Goal: Task Accomplishment & Management: Use online tool/utility

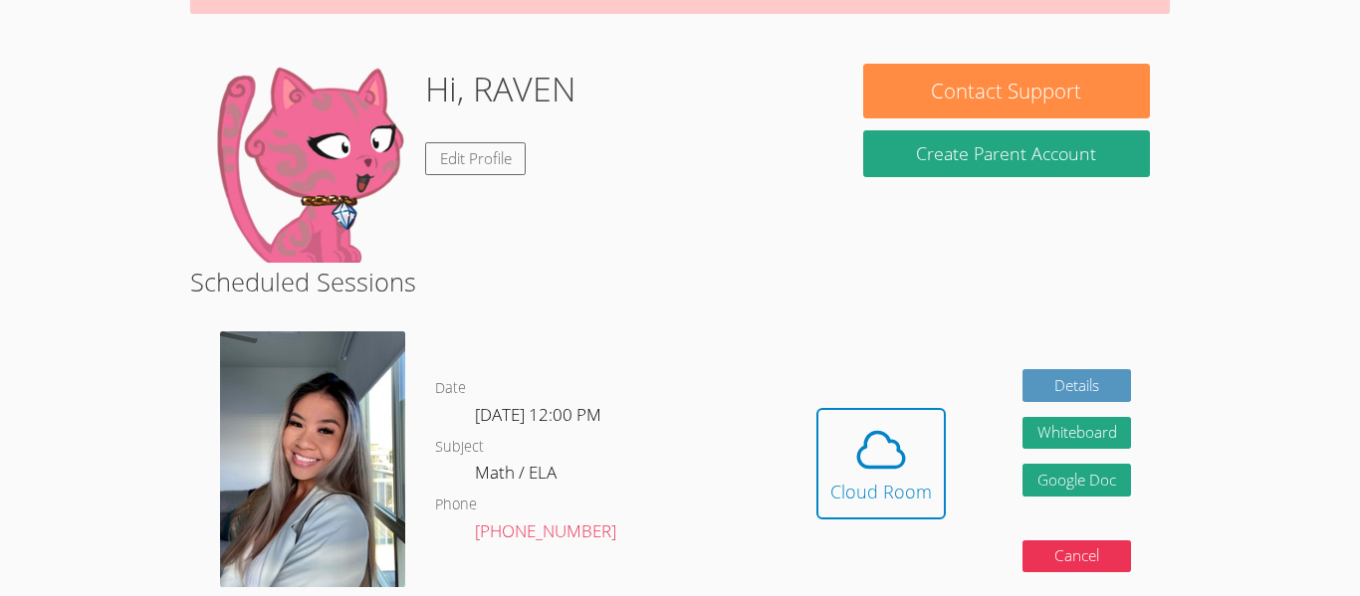
scroll to position [290, 0]
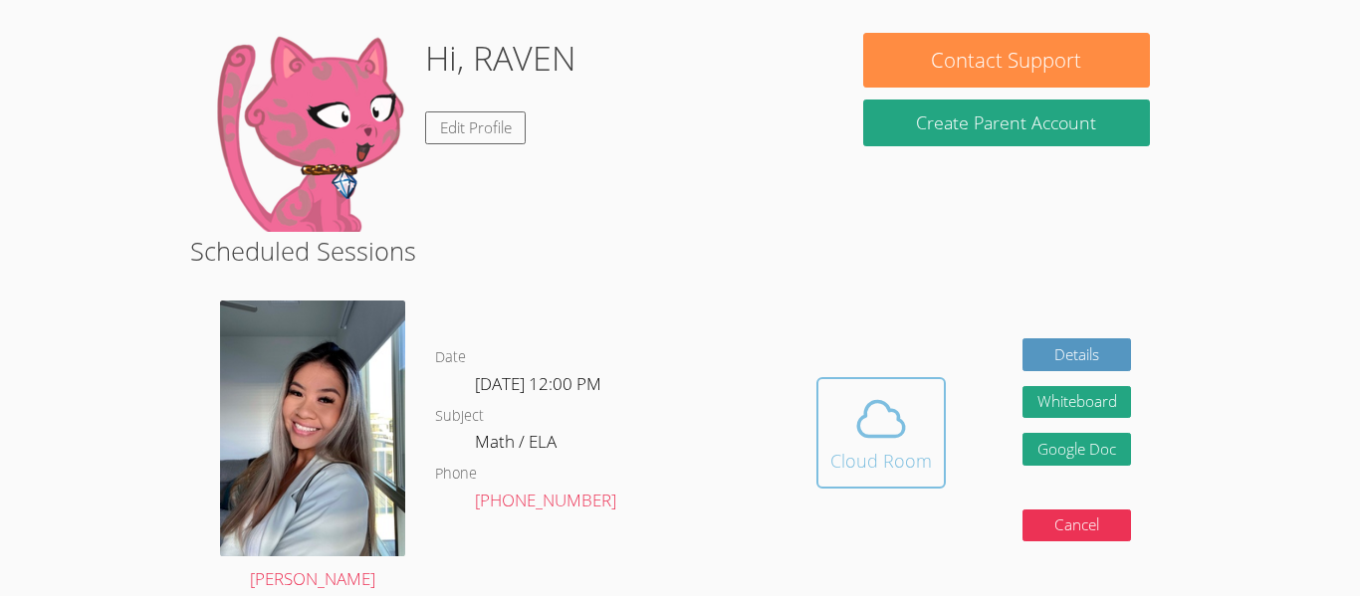
click at [858, 420] on icon at bounding box center [881, 418] width 46 height 35
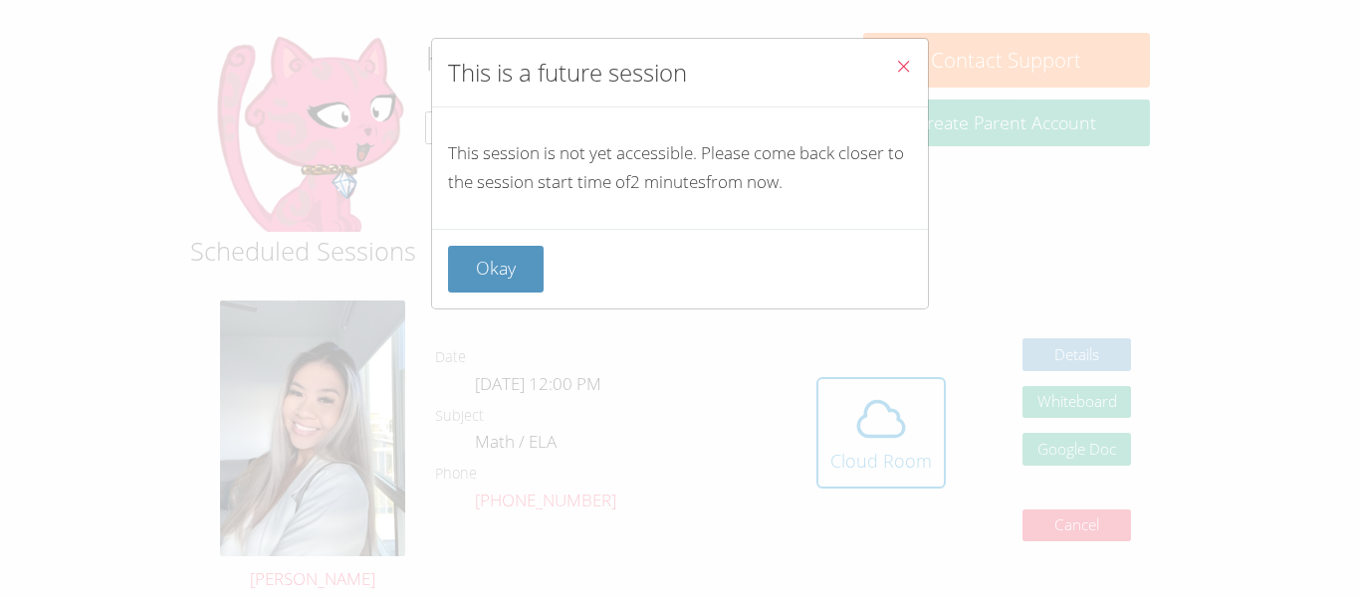
click at [905, 75] on span "Close" at bounding box center [903, 68] width 17 height 23
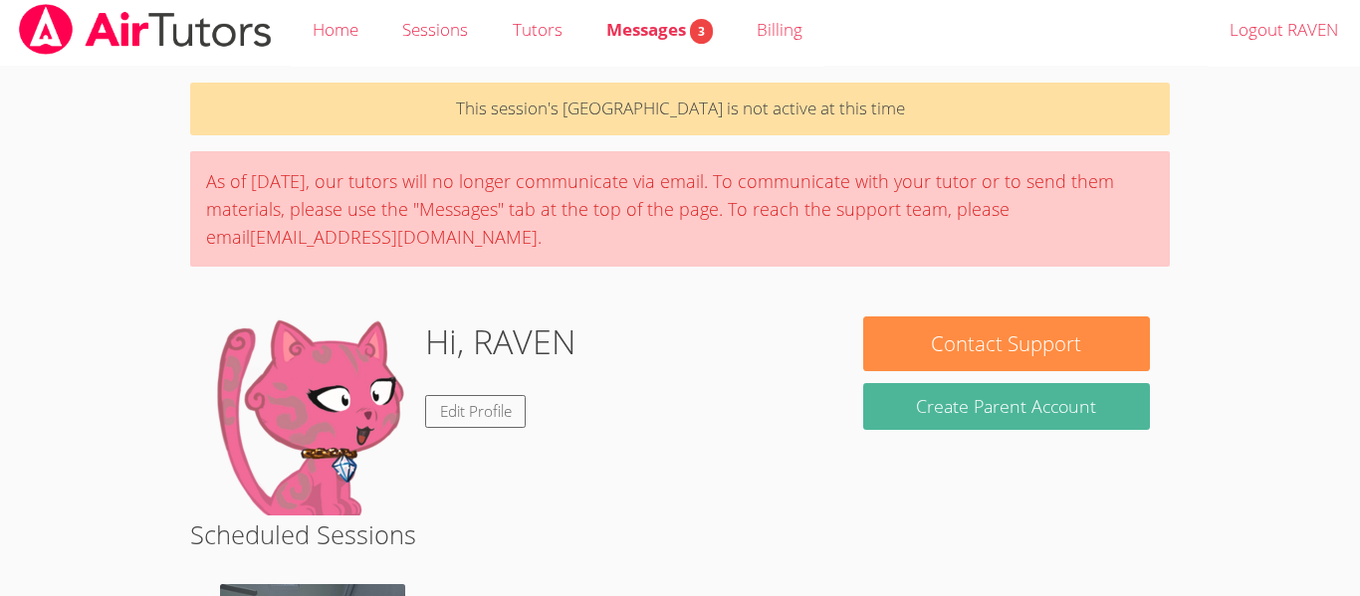
scroll to position [0, 0]
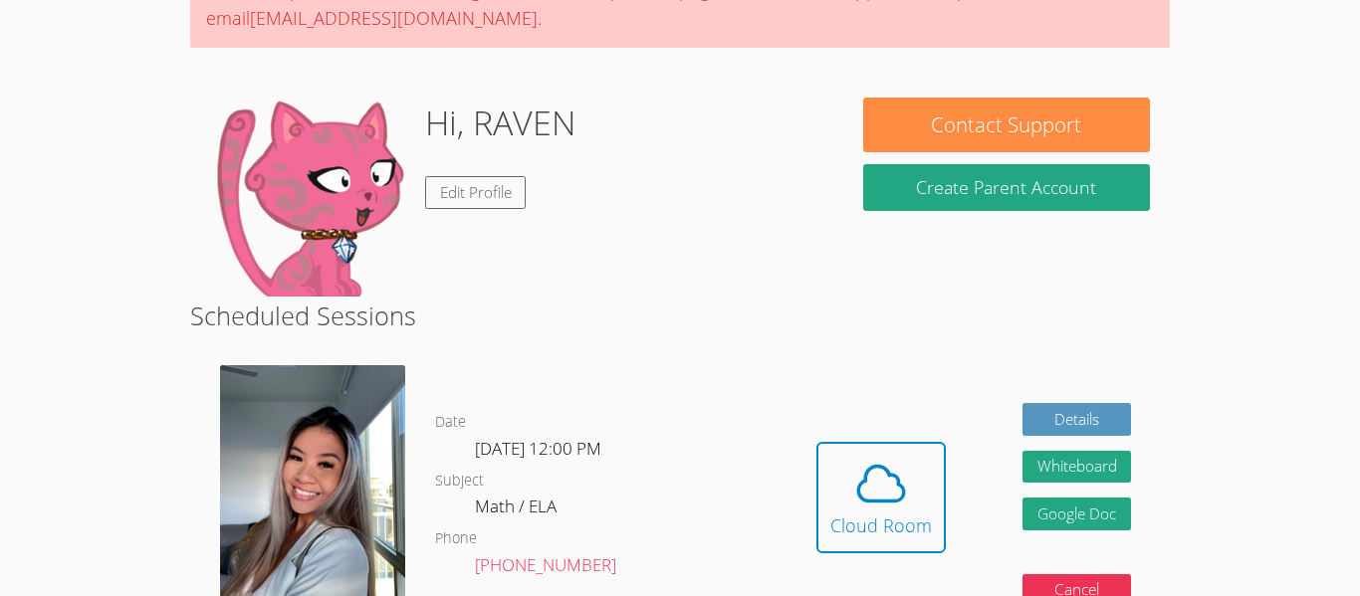
scroll to position [234, 0]
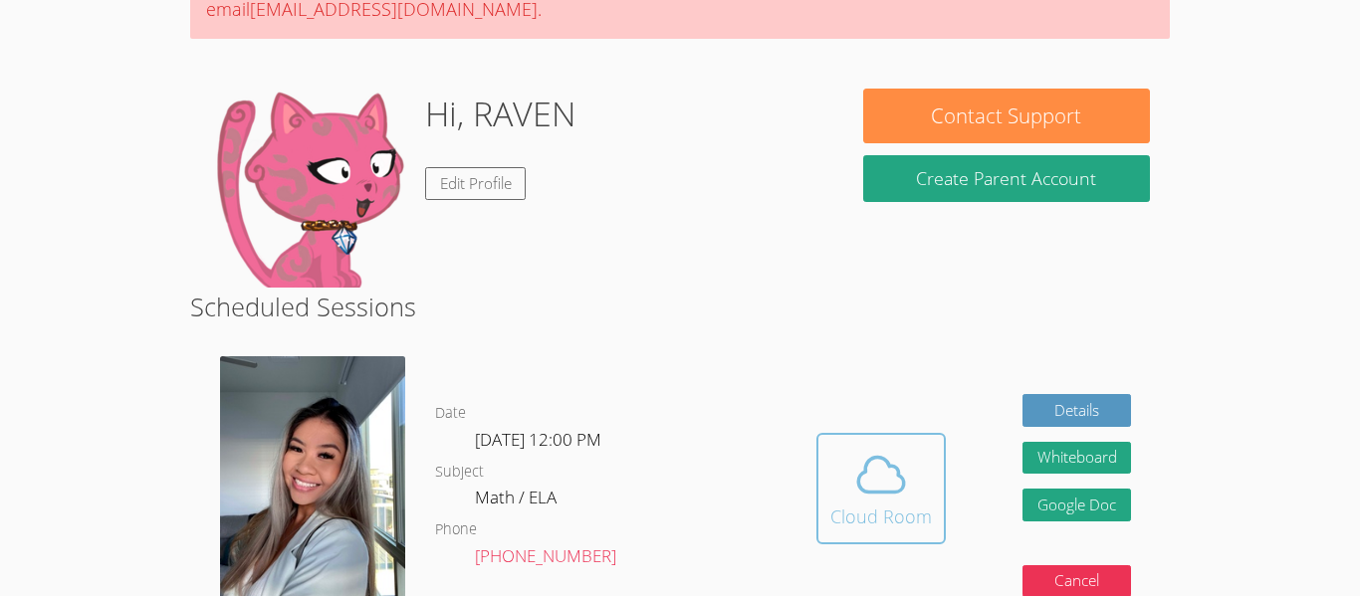
click at [846, 470] on span at bounding box center [881, 475] width 102 height 56
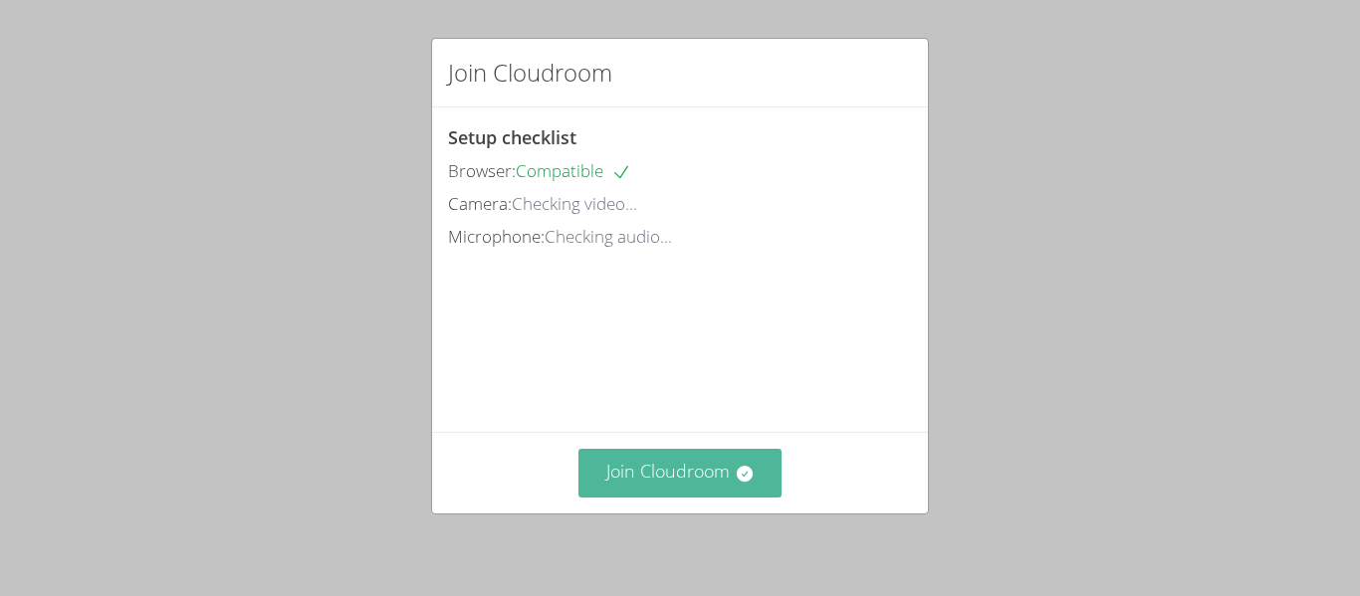
click at [743, 469] on icon at bounding box center [744, 474] width 16 height 16
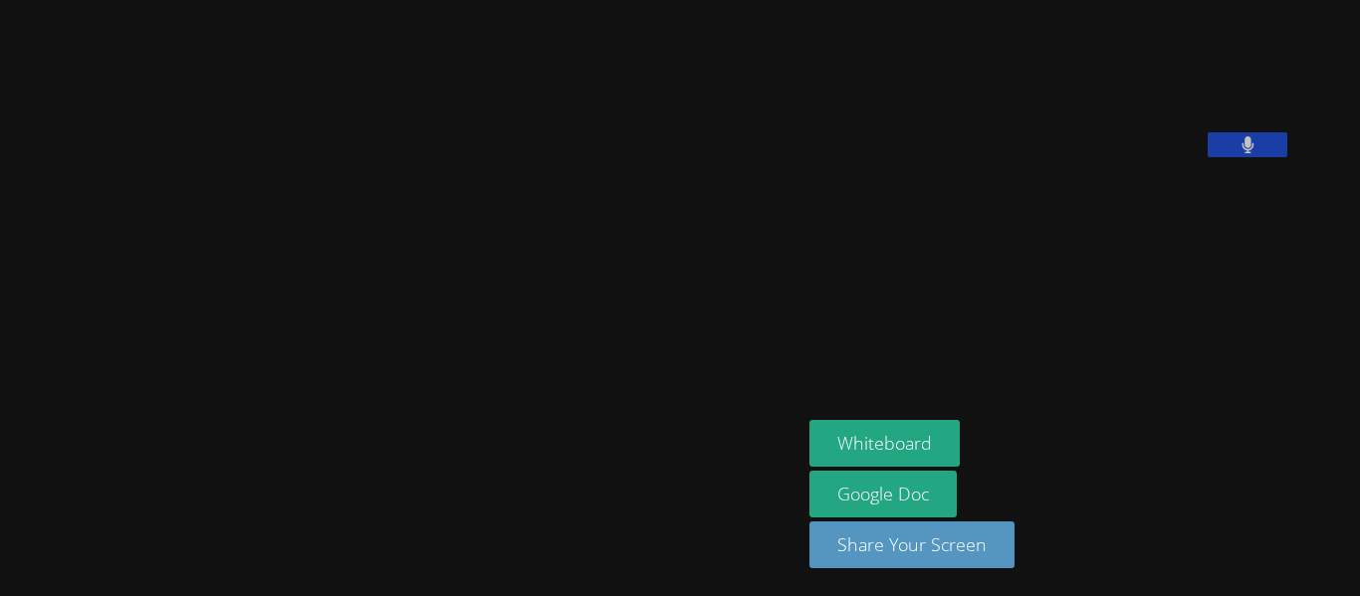
click at [1108, 93] on video at bounding box center [958, 82] width 299 height 149
click at [1108, 122] on video at bounding box center [958, 82] width 299 height 149
click at [1048, 123] on video at bounding box center [958, 82] width 299 height 149
click at [1058, 133] on video at bounding box center [958, 82] width 299 height 149
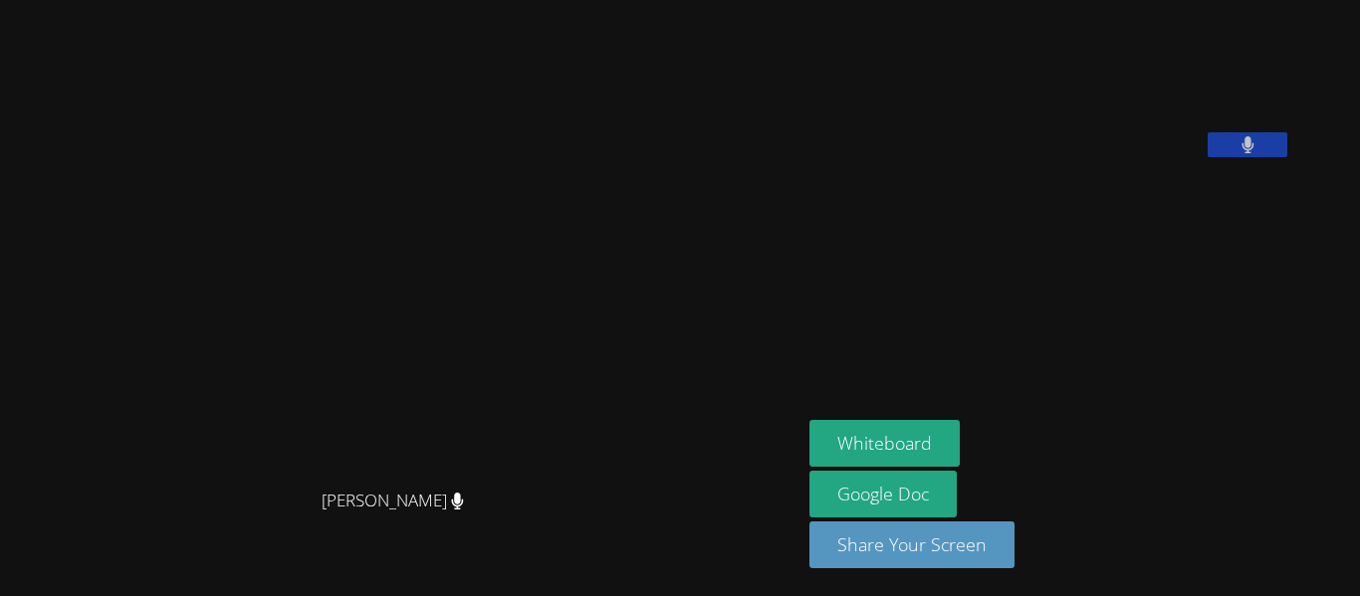
click at [1058, 133] on video at bounding box center [958, 82] width 299 height 149
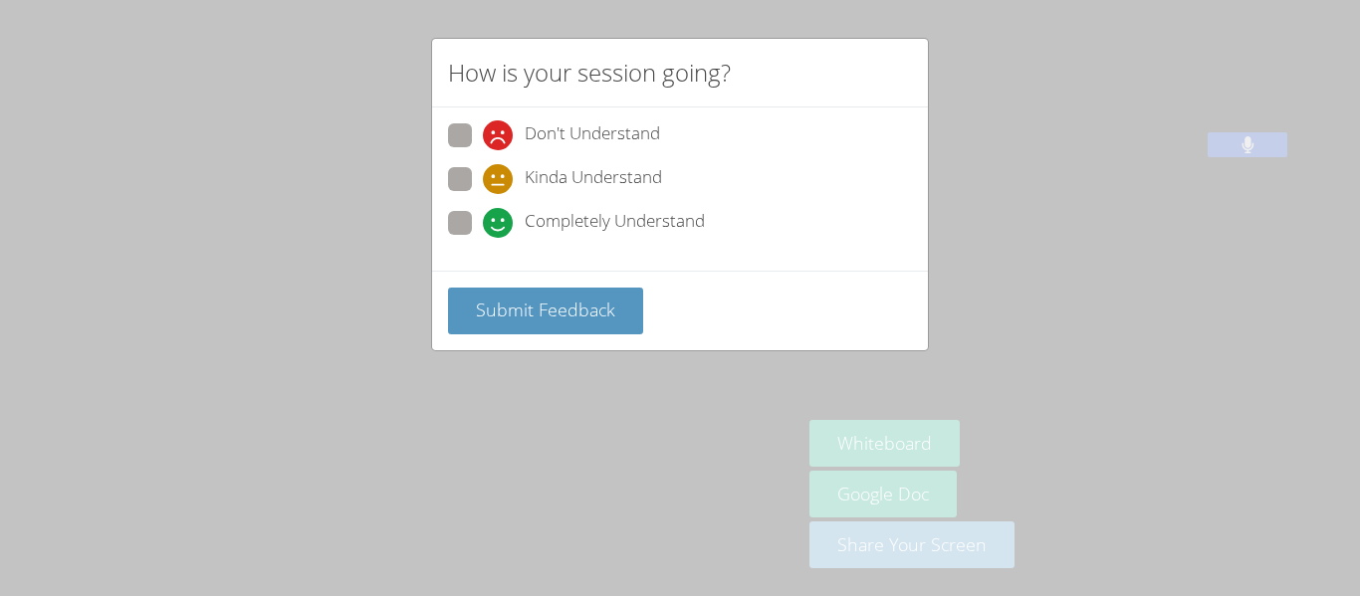
click at [483, 194] on span at bounding box center [483, 194] width 0 height 0
click at [483, 175] on input "Kinda Understand" at bounding box center [491, 175] width 17 height 17
radio input "true"
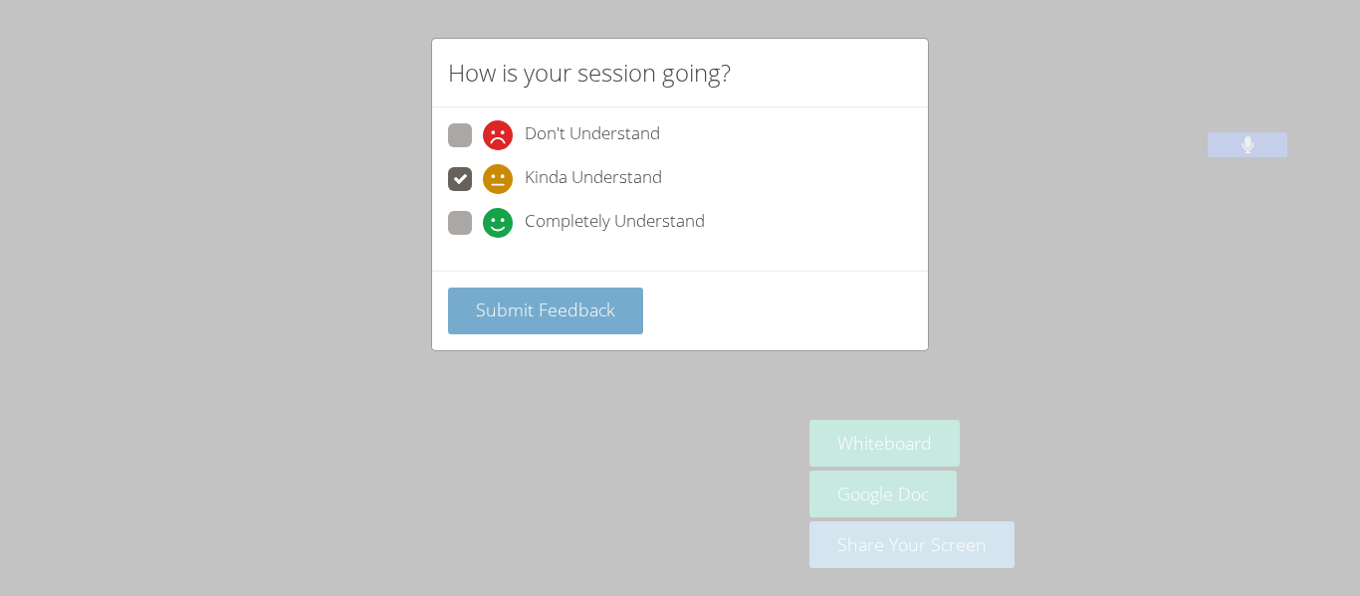
click at [540, 312] on span "Submit Feedback" at bounding box center [545, 310] width 139 height 24
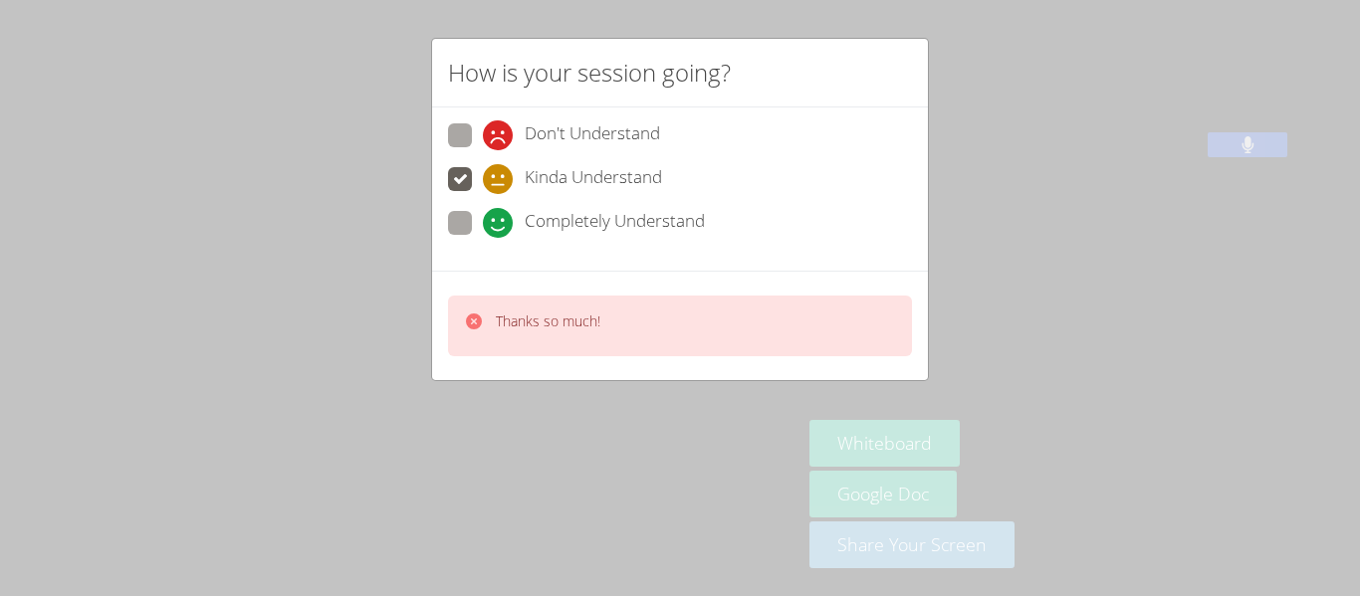
click at [1288, 513] on div "How is your session going? Don't Understand Kinda Understand Completely Underst…" at bounding box center [680, 298] width 1360 height 596
